Goal: Obtain resource: Obtain resource

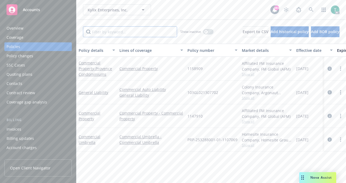
click at [124, 29] on input "Filter by keyword..." at bounding box center [130, 31] width 94 height 11
paste input "103GL021307702"
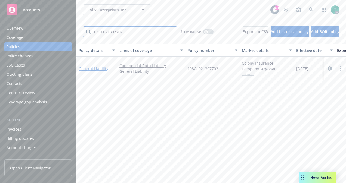
type input "103GL021307702"
click at [95, 69] on link "General Liability" at bounding box center [94, 68] width 30 height 5
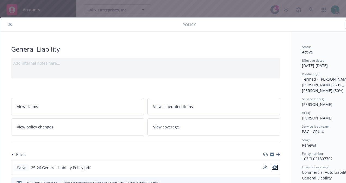
click at [276, 167] on icon "preview file" at bounding box center [274, 168] width 5 height 4
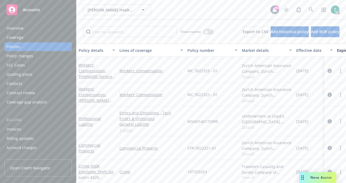
scroll to position [96, 0]
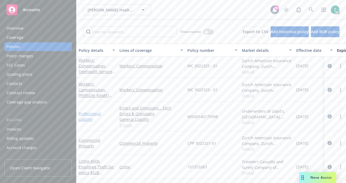
click at [101, 114] on link "Professional Liability" at bounding box center [90, 116] width 22 height 11
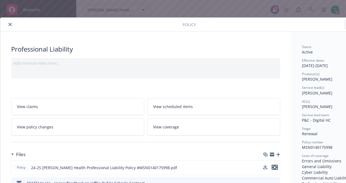
click at [276, 167] on icon "preview file" at bounding box center [274, 168] width 5 height 4
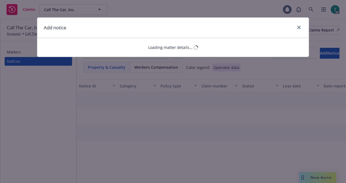
select select "AUTO"
select select "open"
select select "CLAIM"
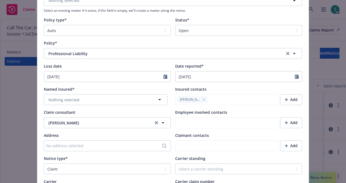
scroll to position [76, 0]
click at [81, 95] on button "Nothing selected" at bounding box center [106, 99] width 124 height 11
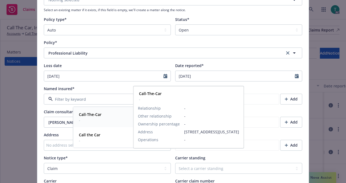
click at [98, 111] on div "Call-The-Car -" at bounding box center [90, 118] width 26 height 14
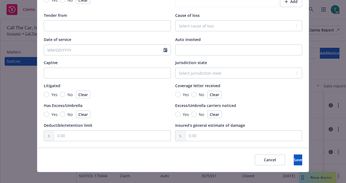
scroll to position [518, 0]
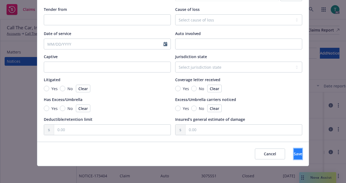
click at [294, 153] on span "Save" at bounding box center [298, 154] width 8 height 5
type textarea "x"
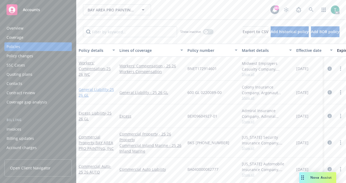
click at [99, 88] on link "General Liability - 25 26 GL" at bounding box center [96, 92] width 35 height 11
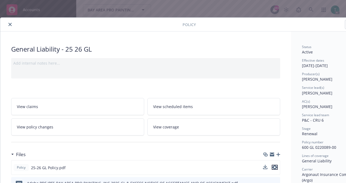
click at [275, 166] on icon "preview file" at bounding box center [274, 168] width 5 height 4
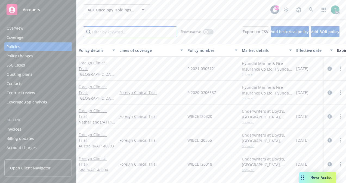
click at [124, 28] on input "Filter by keyword..." at bounding box center [130, 31] width 94 height 11
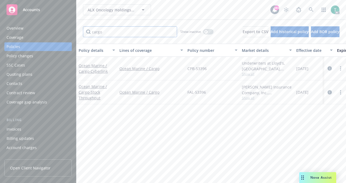
type input "cargo"
click at [97, 88] on link "Ocean Marine / Cargo - Stock Throughput" at bounding box center [93, 92] width 28 height 17
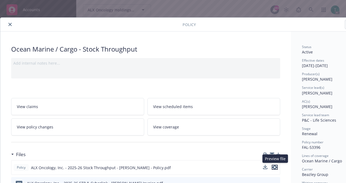
click at [275, 166] on icon "preview file" at bounding box center [274, 168] width 5 height 4
